Goal: Task Accomplishment & Management: Use online tool/utility

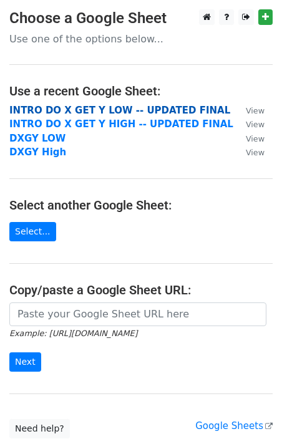
click at [145, 108] on strong "INTRO DO X GET Y LOW -- UPDATED FINAL" at bounding box center [119, 110] width 221 height 11
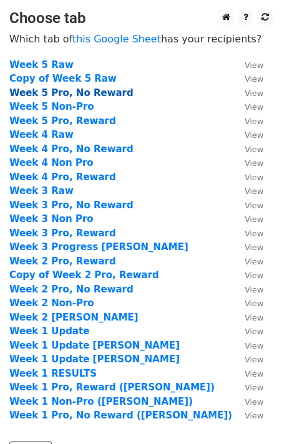
click at [98, 91] on strong "Week 5 Pro, No Reward" at bounding box center [71, 92] width 124 height 11
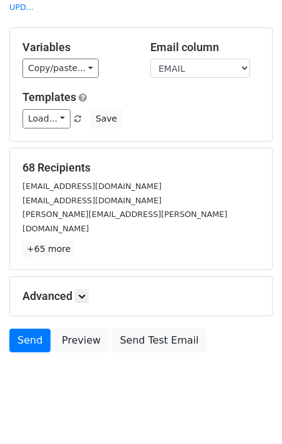
scroll to position [53, 0]
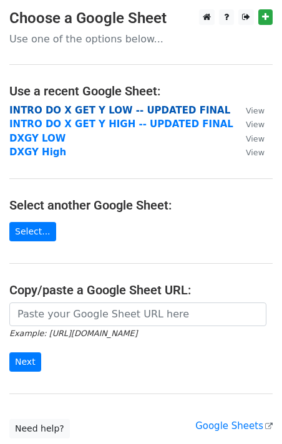
click at [119, 107] on strong "INTRO DO X GET Y LOW -- UPDATED FINAL" at bounding box center [119, 110] width 221 height 11
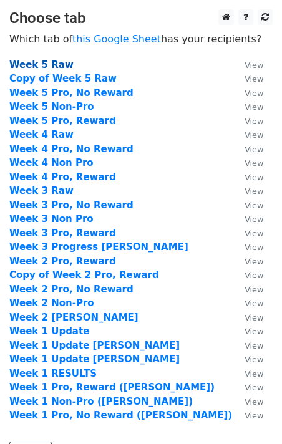
click at [59, 67] on strong "Week 5 Raw" at bounding box center [41, 64] width 64 height 11
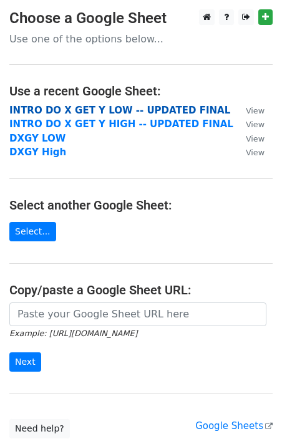
click at [120, 109] on strong "INTRO DO X GET Y LOW -- UPDATED FINAL" at bounding box center [119, 110] width 221 height 11
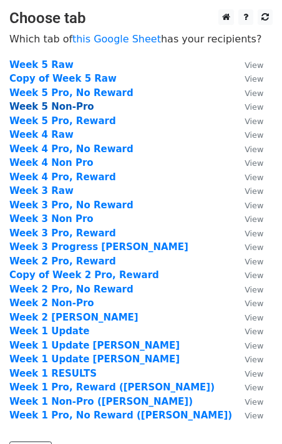
click at [74, 106] on strong "Week 5 Non-Pro" at bounding box center [51, 106] width 85 height 11
click at [37, 108] on strong "Week 5 Non-Pro" at bounding box center [51, 106] width 85 height 11
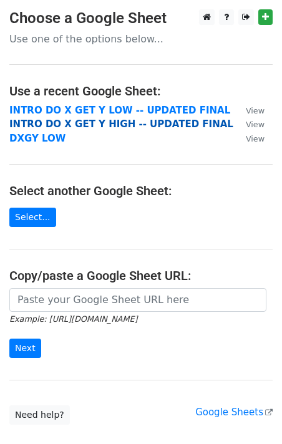
click at [175, 123] on strong "INTRO DO X GET Y HIGH -- UPDATED FINAL" at bounding box center [121, 124] width 224 height 11
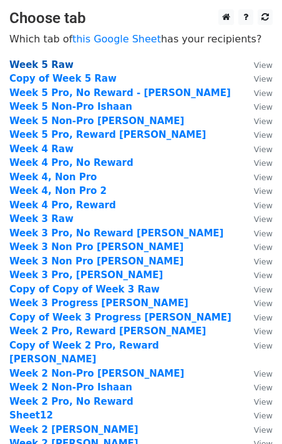
click at [57, 67] on strong "Week 5 Raw" at bounding box center [41, 64] width 64 height 11
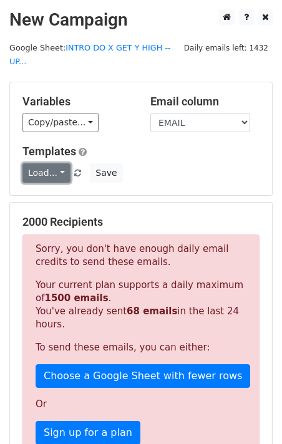
click at [52, 163] on link "Load..." at bounding box center [46, 172] width 48 height 19
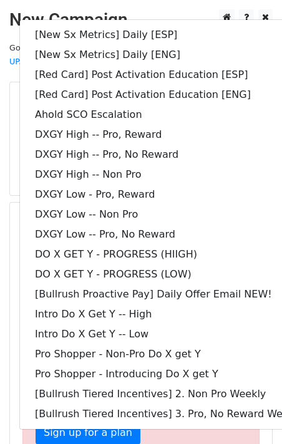
click at [13, 104] on div "Variables Copy/paste... {{WEEK_UPLOAD}} {{DASHER_ID}} {{FIRST_NAME}} {{EMAIL}} …" at bounding box center [77, 114] width 128 height 38
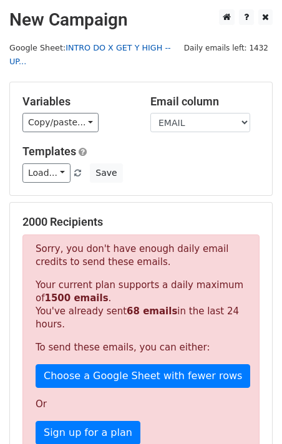
click at [107, 43] on link "INTRO DO X GET Y HIGH -- UP..." at bounding box center [90, 55] width 162 height 24
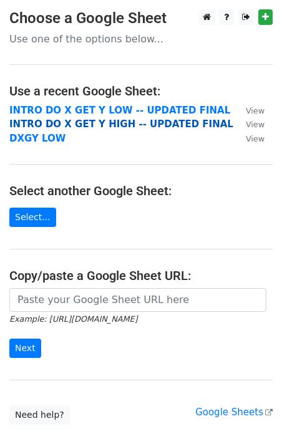
click at [108, 120] on strong "INTRO DO X GET Y HIGH -- UPDATED FINAL" at bounding box center [121, 124] width 224 height 11
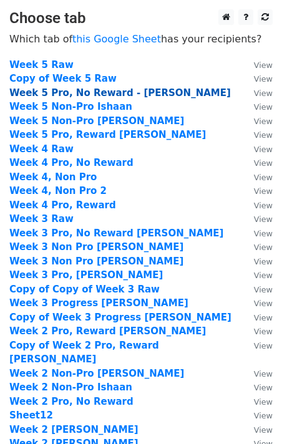
click at [115, 89] on strong "Week 5 Pro, No Reward - [PERSON_NAME]" at bounding box center [119, 92] width 221 height 11
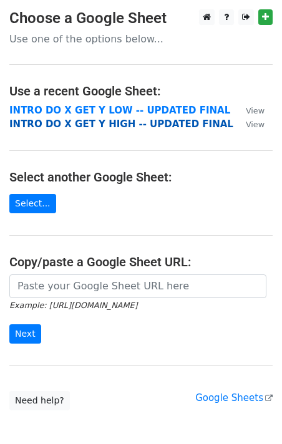
click at [94, 127] on strong "INTRO DO X GET Y HIGH -- UPDATED FINAL" at bounding box center [121, 124] width 224 height 11
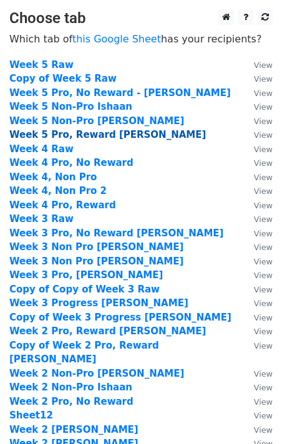
click at [115, 135] on strong "Week 5 Pro, Reward [PERSON_NAME]" at bounding box center [107, 134] width 197 height 11
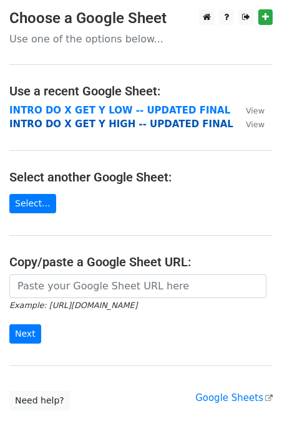
click at [122, 128] on strong "INTRO DO X GET Y HIGH -- UPDATED FINAL" at bounding box center [121, 124] width 224 height 11
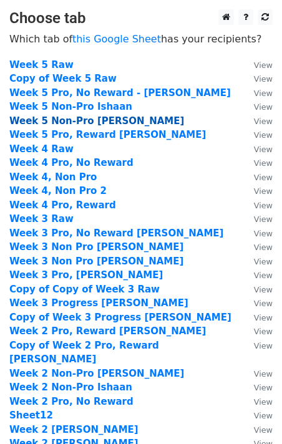
click at [108, 124] on strong "Week 5 Non-Pro [PERSON_NAME]" at bounding box center [96, 120] width 175 height 11
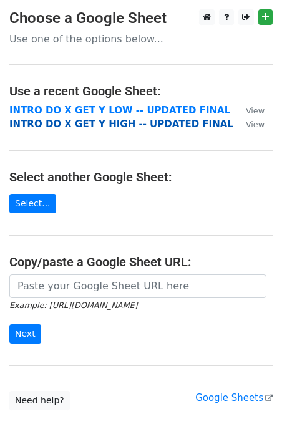
click at [99, 124] on strong "INTRO DO X GET Y HIGH -- UPDATED FINAL" at bounding box center [121, 124] width 224 height 11
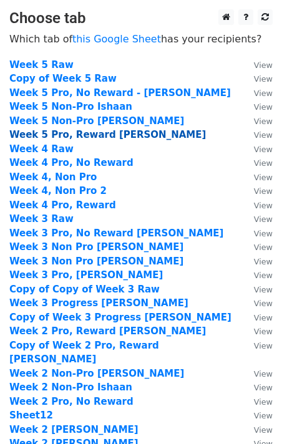
click at [87, 135] on strong "Week 5 Pro, Reward Jess" at bounding box center [107, 134] width 197 height 11
